Goal: Information Seeking & Learning: Find specific fact

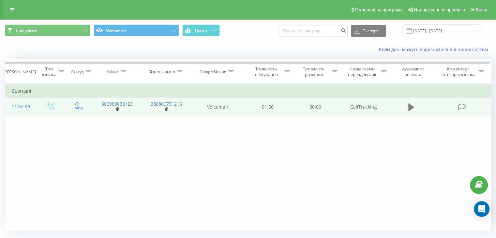
click at [411, 104] on icon at bounding box center [411, 107] width 6 height 9
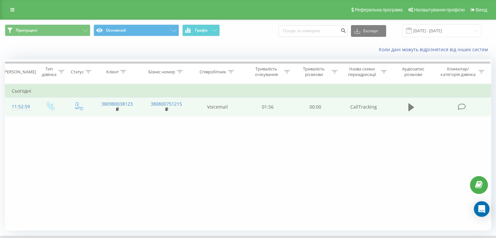
click at [412, 105] on icon at bounding box center [411, 107] width 6 height 9
click at [410, 107] on icon at bounding box center [411, 107] width 6 height 8
click at [409, 107] on icon at bounding box center [411, 107] width 6 height 8
click at [16, 105] on div "11:52:59" at bounding box center [20, 106] width 17 height 13
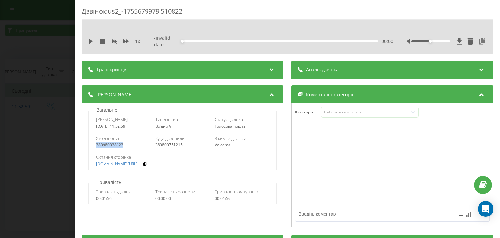
drag, startPoint x: 94, startPoint y: 146, endPoint x: 126, endPoint y: 145, distance: 31.6
click at [126, 145] on div "Хто дзвонив 380980038123 Куди дзвонили 380800751215 З ким з'єднаний Voicemail" at bounding box center [183, 141] width 188 height 19
copy div "380980038123"
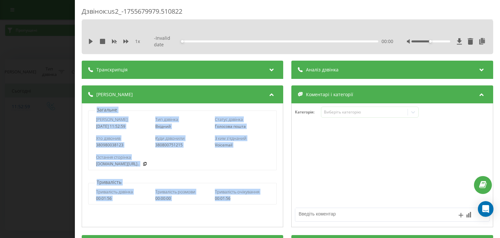
drag, startPoint x: 90, startPoint y: 110, endPoint x: 240, endPoint y: 195, distance: 172.4
click at [240, 195] on div "Загальне Дата дзвінка 2025-08-20 11:52:59 Тип дзвінка Вхідний Статус дзвінка Го…" at bounding box center [183, 164] width 202 height 123
copy div "Загальне Дата дзвінка 2025-08-20 11:52:59 Тип дзвінка Вхідний Статус дзвінка Го…"
click at [176, 162] on div "wezom.com.ua/ua/razrabot..." at bounding box center [182, 164] width 173 height 5
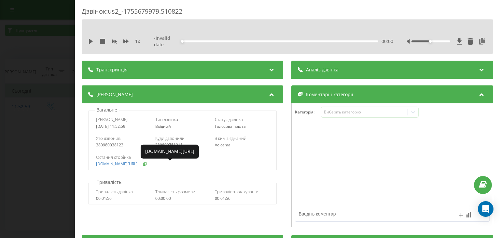
click at [147, 163] on icon at bounding box center [145, 164] width 5 height 4
